Goal: Task Accomplishment & Management: Manage account settings

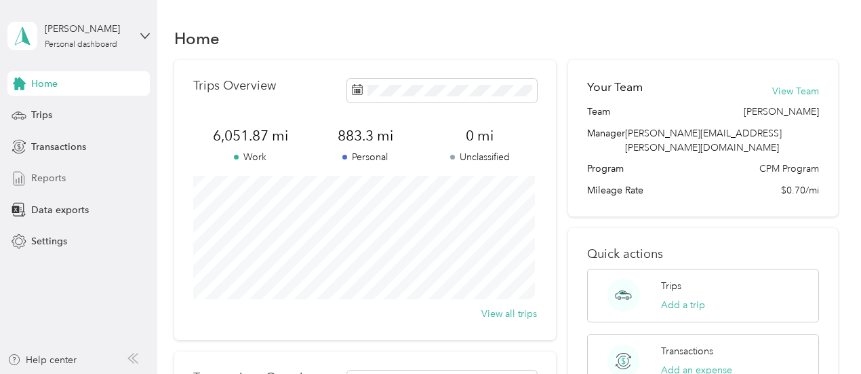
click at [34, 182] on span "Reports" at bounding box center [48, 178] width 35 height 14
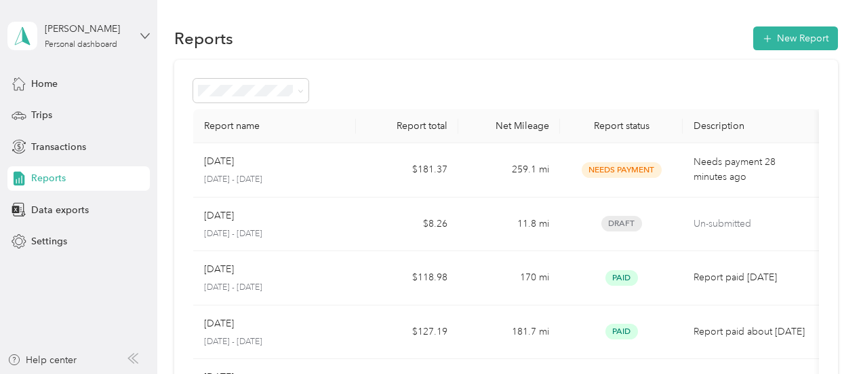
click at [144, 35] on icon at bounding box center [144, 35] width 9 height 9
click at [54, 113] on div "Log out" at bounding box center [188, 112] width 343 height 24
